Goal: Obtain resource: Obtain resource

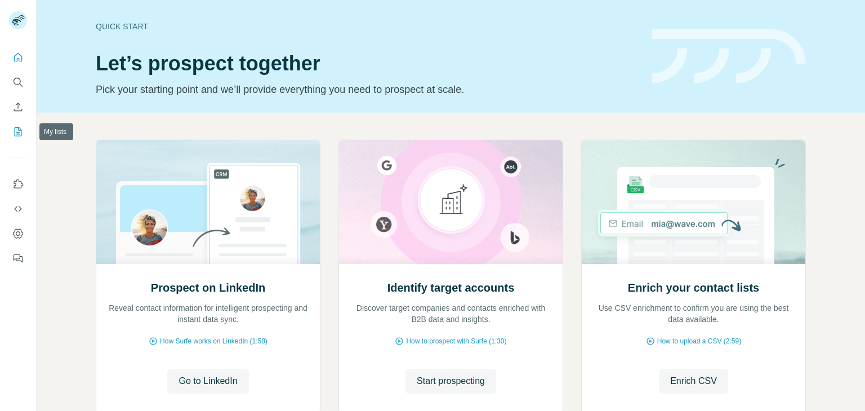
click at [12, 127] on icon "My lists" at bounding box center [17, 131] width 11 height 11
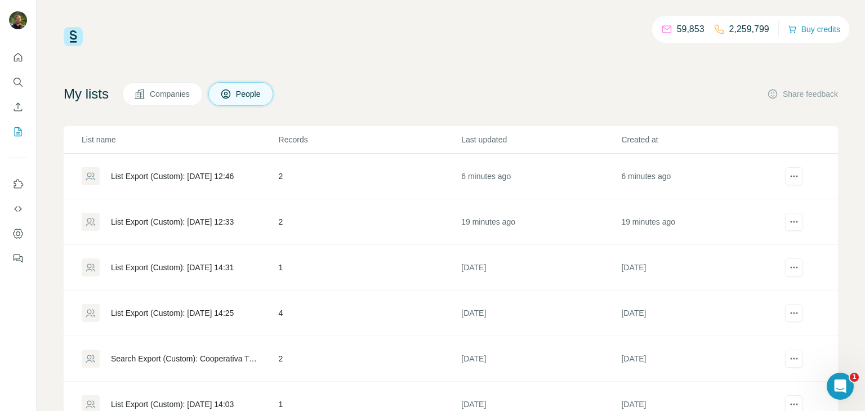
click at [241, 184] on div "List Export (Custom): [DATE] 12:46" at bounding box center [180, 176] width 196 height 18
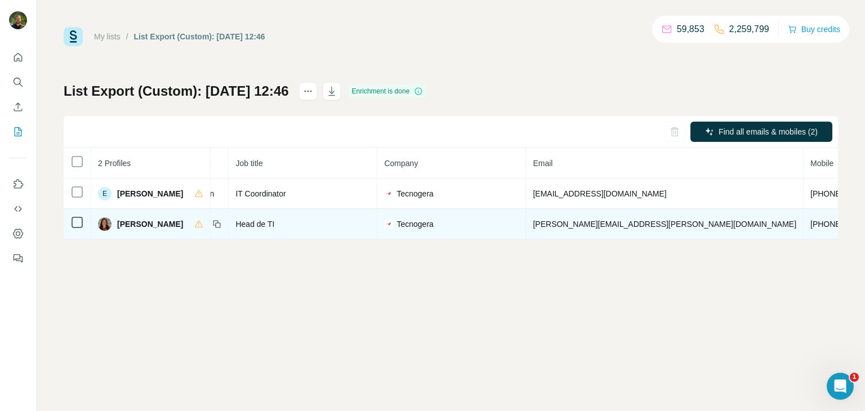
scroll to position [0, 117]
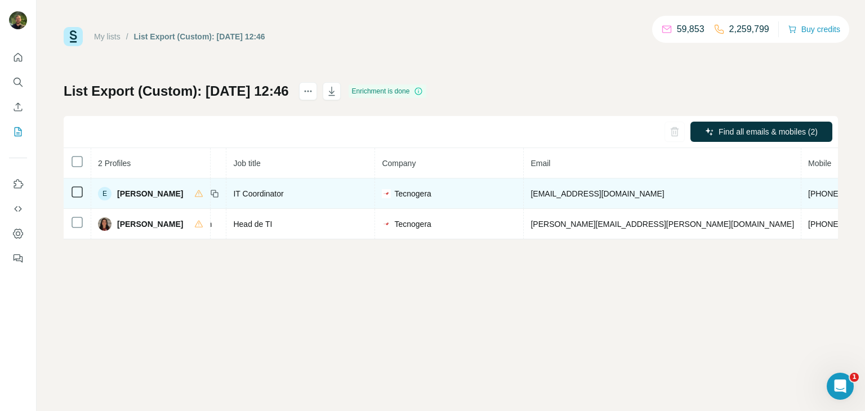
click at [168, 194] on span "[PERSON_NAME]" at bounding box center [150, 193] width 66 height 11
copy div "[PERSON_NAME]"
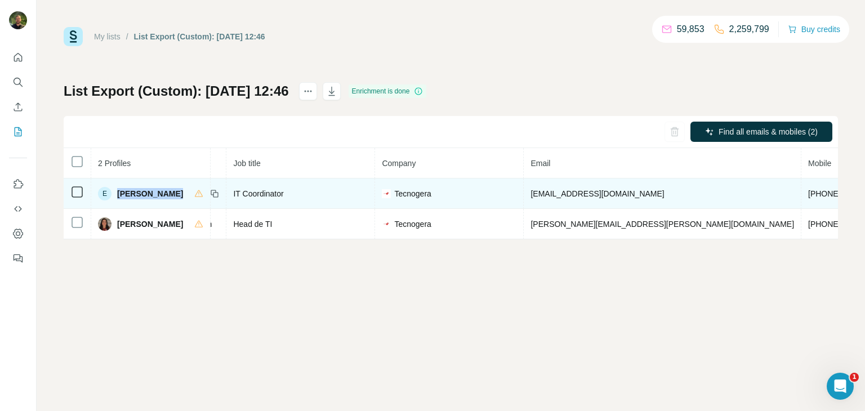
click at [168, 194] on span "[PERSON_NAME]" at bounding box center [150, 193] width 66 height 11
copy div "[PERSON_NAME]"
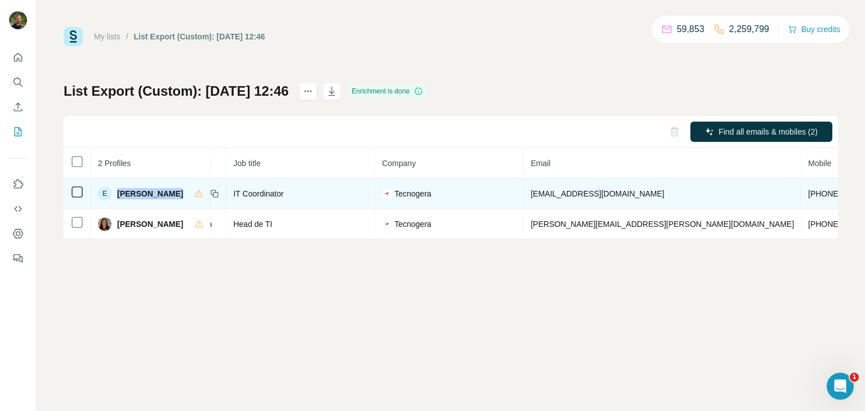
click at [606, 193] on span "[EMAIL_ADDRESS][DOMAIN_NAME]" at bounding box center [598, 193] width 134 height 9
copy span "[EMAIL_ADDRESS][DOMAIN_NAME]"
click at [573, 196] on span "[EMAIL_ADDRESS][DOMAIN_NAME]" at bounding box center [598, 193] width 134 height 9
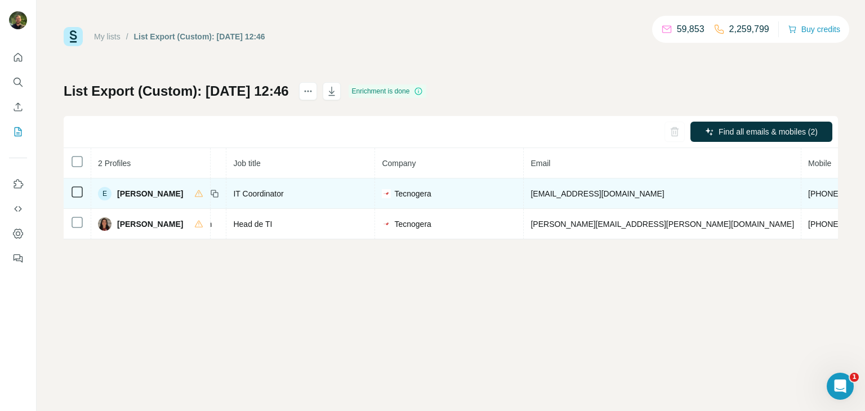
click at [573, 196] on span "[EMAIL_ADDRESS][DOMAIN_NAME]" at bounding box center [598, 193] width 134 height 9
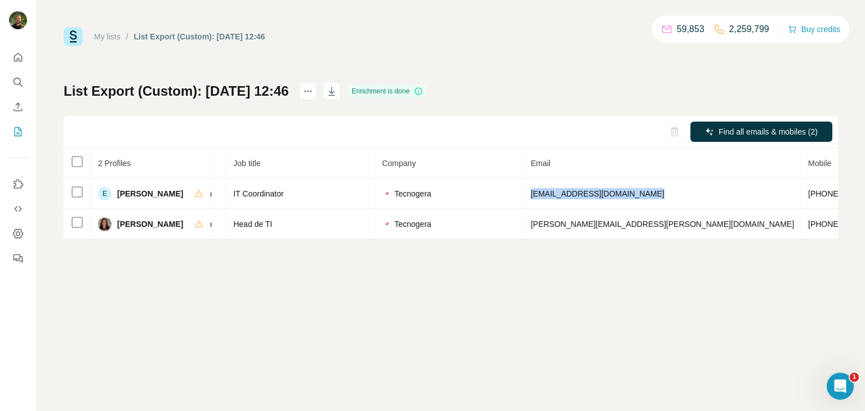
click at [681, 278] on div "My lists / List Export (Custom): [DATE] 12:46 59,853 2,259,799 Buy credits List…" at bounding box center [451, 205] width 829 height 411
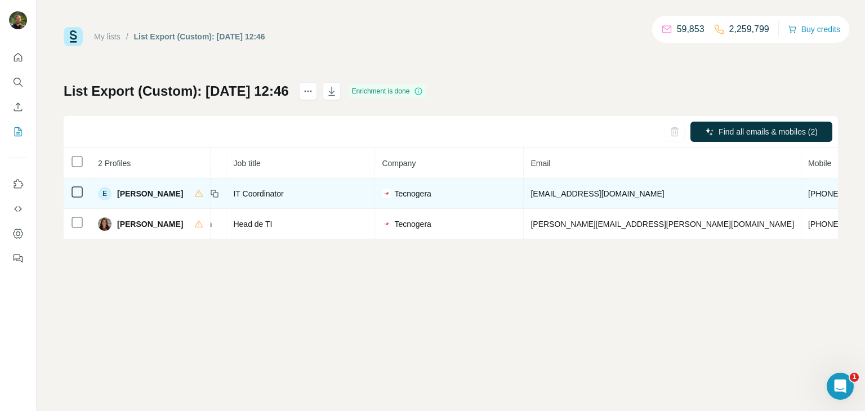
click at [809, 194] on span "[PHONE_NUMBER]" at bounding box center [844, 193] width 71 height 9
copy span "[PHONE_NUMBER]"
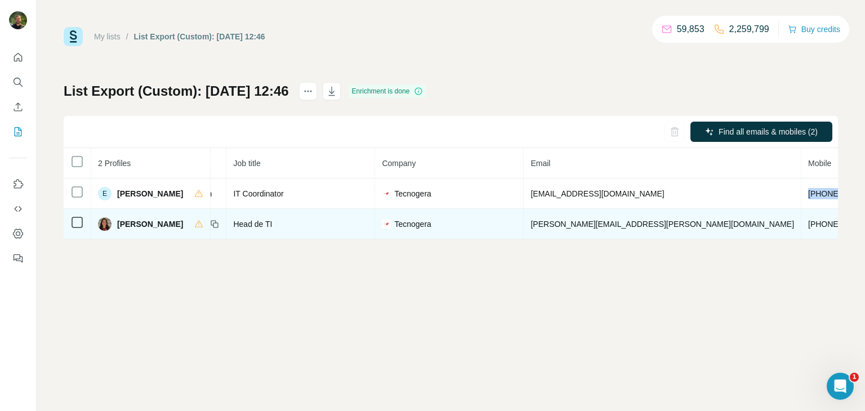
click at [809, 226] on span "[PHONE_NUMBER]" at bounding box center [844, 224] width 71 height 9
